Goal: Task Accomplishment & Management: Use online tool/utility

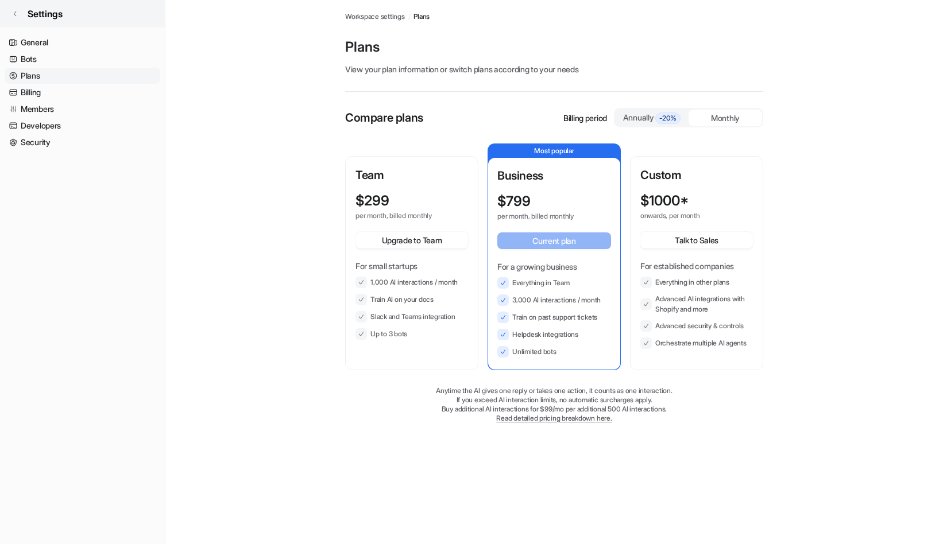
click at [13, 13] on icon at bounding box center [14, 13] width 7 height 7
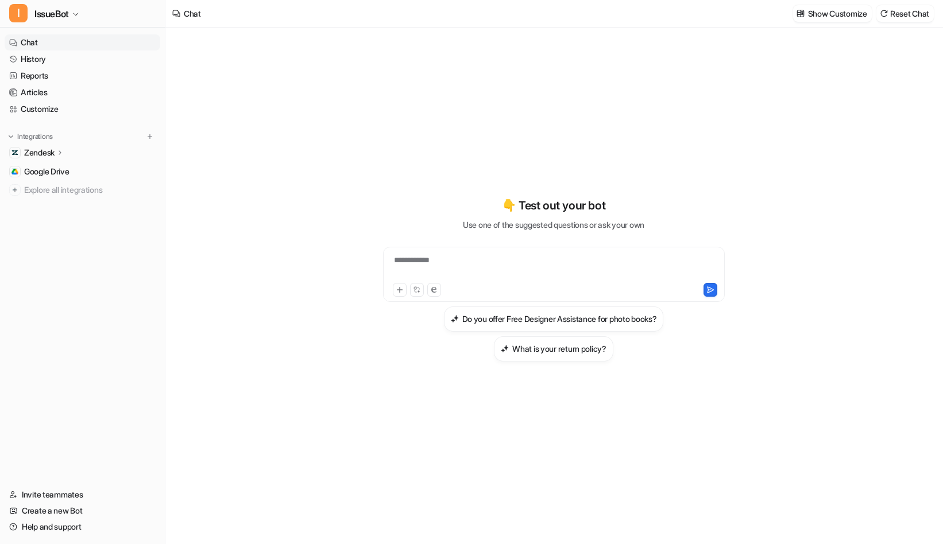
click at [288, 96] on div "**********" at bounding box center [553, 286] width 776 height 517
